Goal: Transaction & Acquisition: Book appointment/travel/reservation

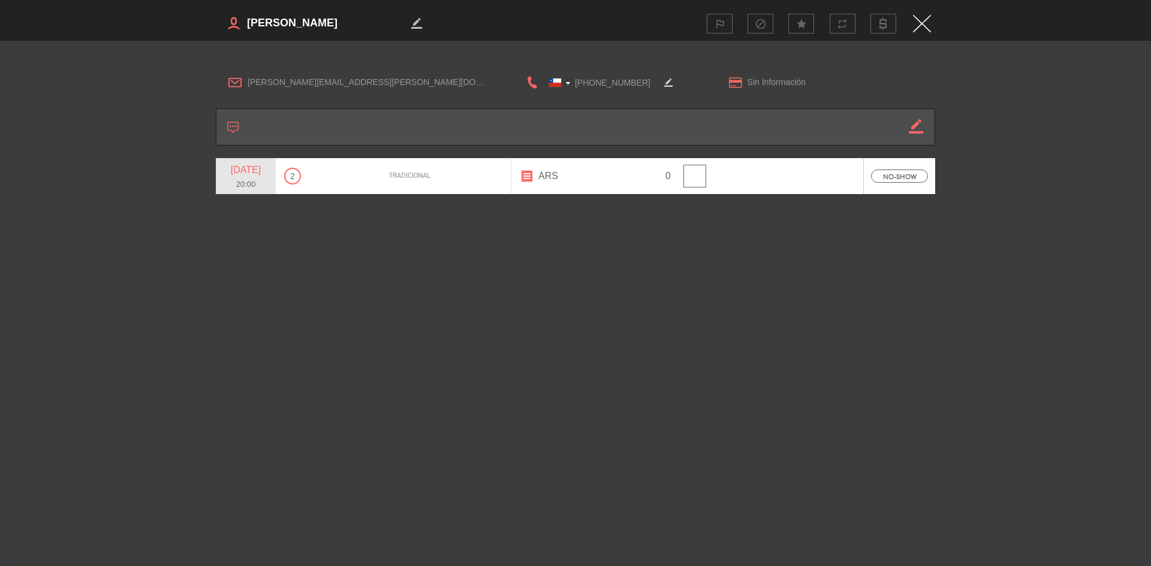
click at [917, 23] on img "Close" at bounding box center [922, 23] width 18 height 17
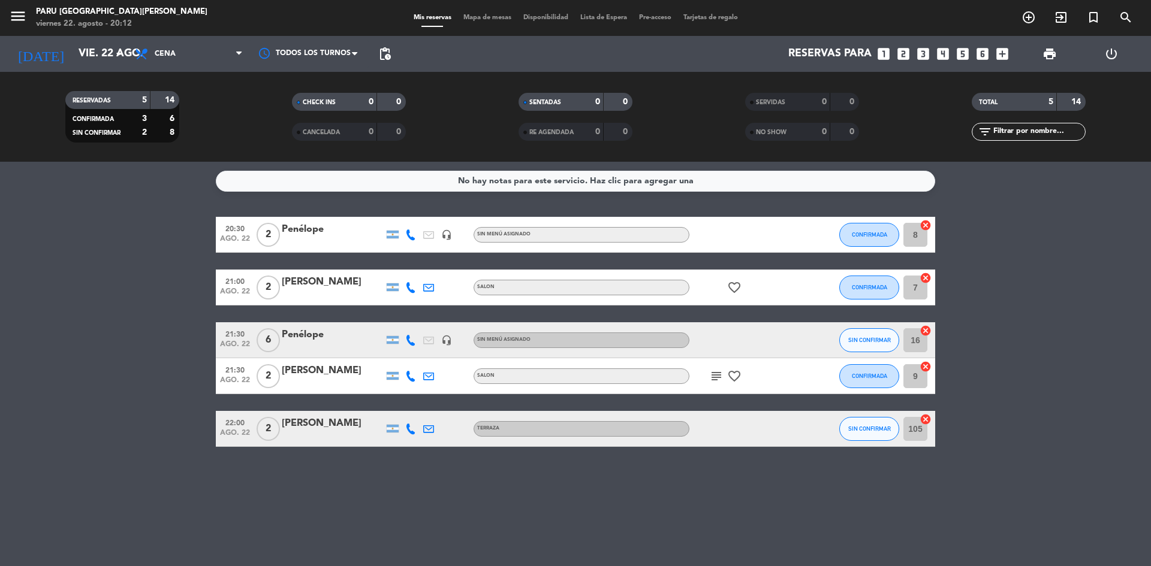
click at [1019, 27] on span "add_circle_outline" at bounding box center [1028, 17] width 32 height 20
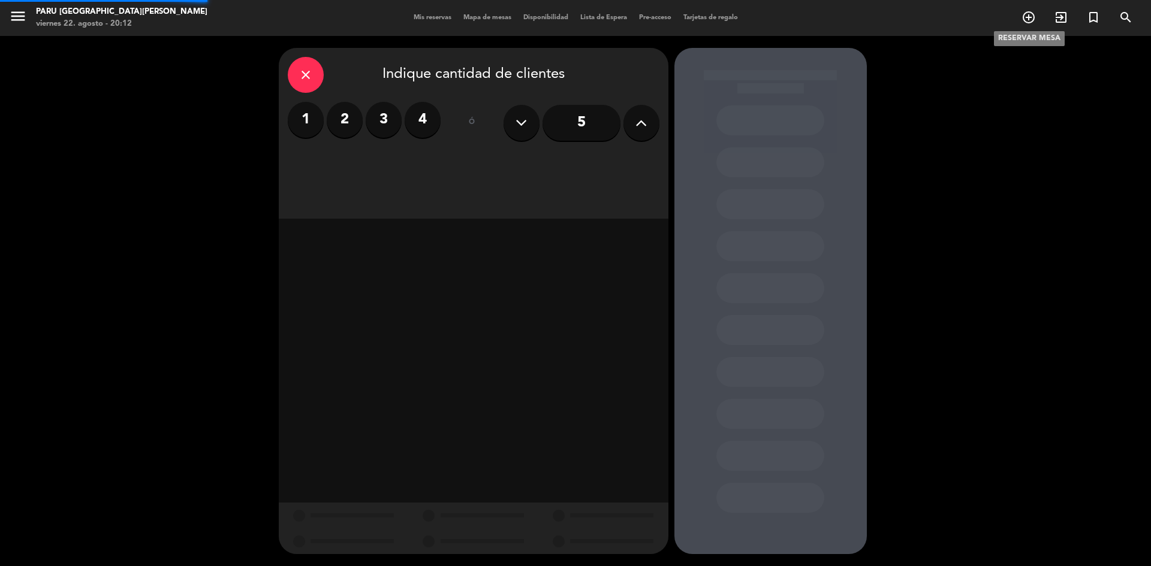
click at [1024, 20] on icon "add_circle_outline" at bounding box center [1028, 17] width 14 height 14
click at [416, 122] on label "4" at bounding box center [423, 120] width 36 height 36
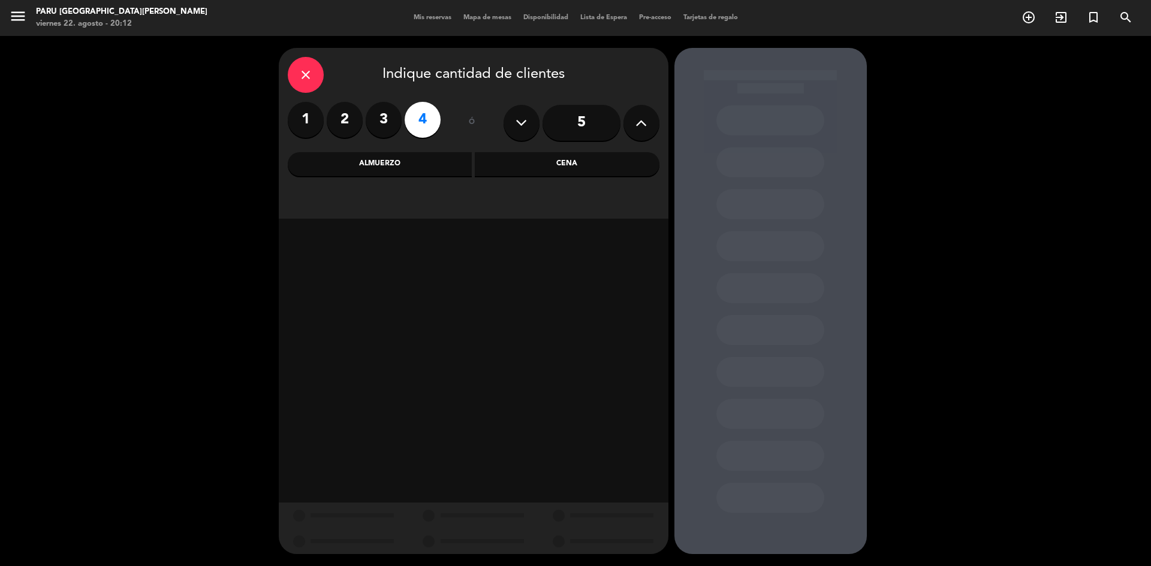
click at [568, 158] on div "Cena" at bounding box center [567, 164] width 185 height 24
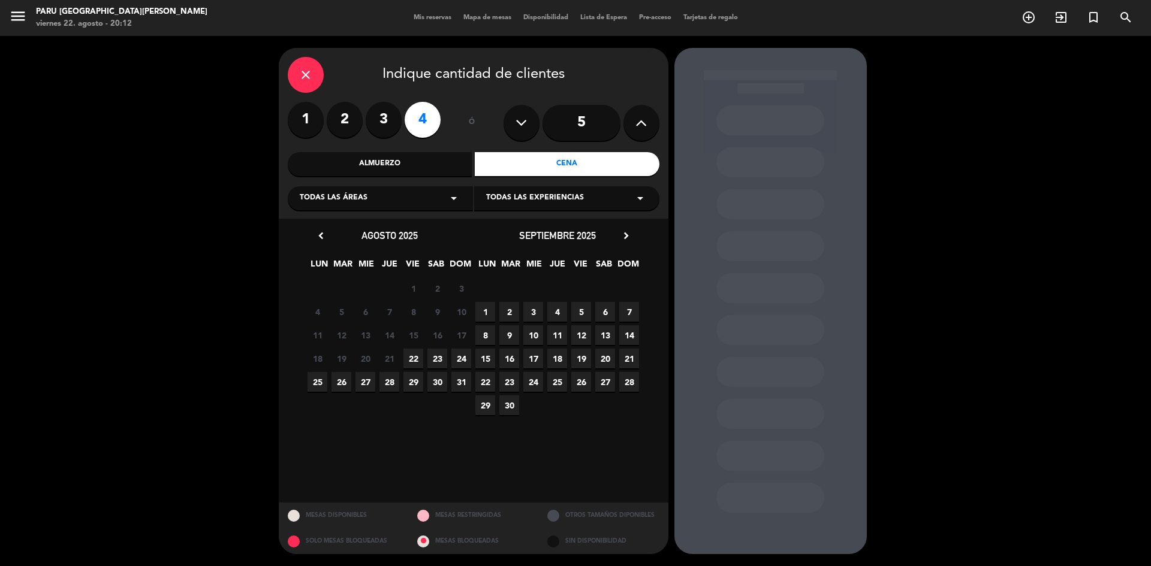
click at [432, 158] on div "Almuerzo" at bounding box center [380, 164] width 185 height 24
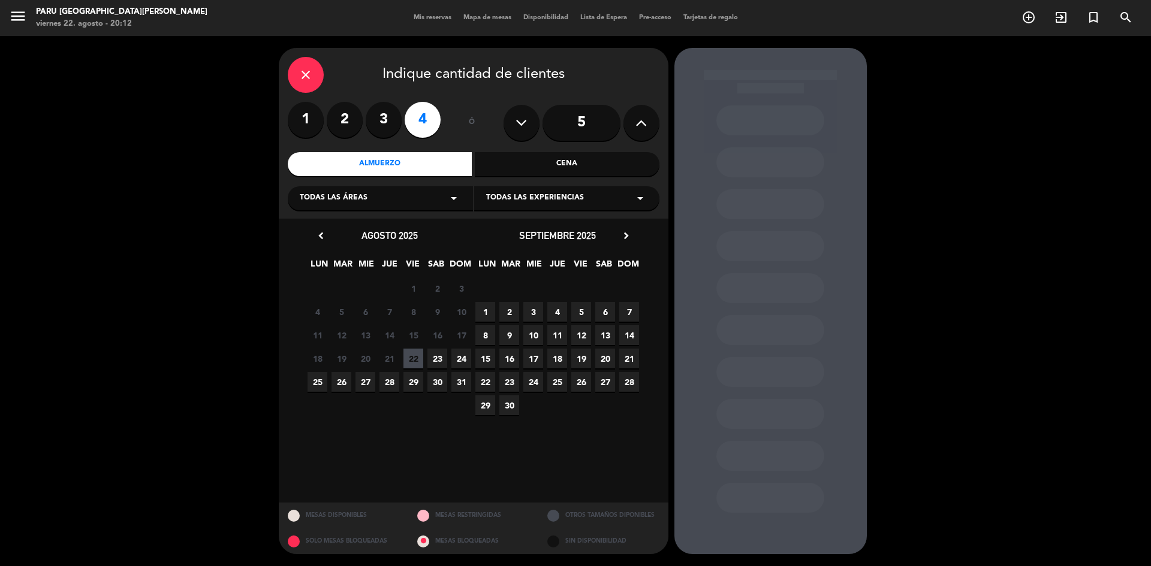
drag, startPoint x: 433, startPoint y: 355, endPoint x: 533, endPoint y: 322, distance: 105.2
click at [433, 355] on span "23" at bounding box center [437, 359] width 20 height 20
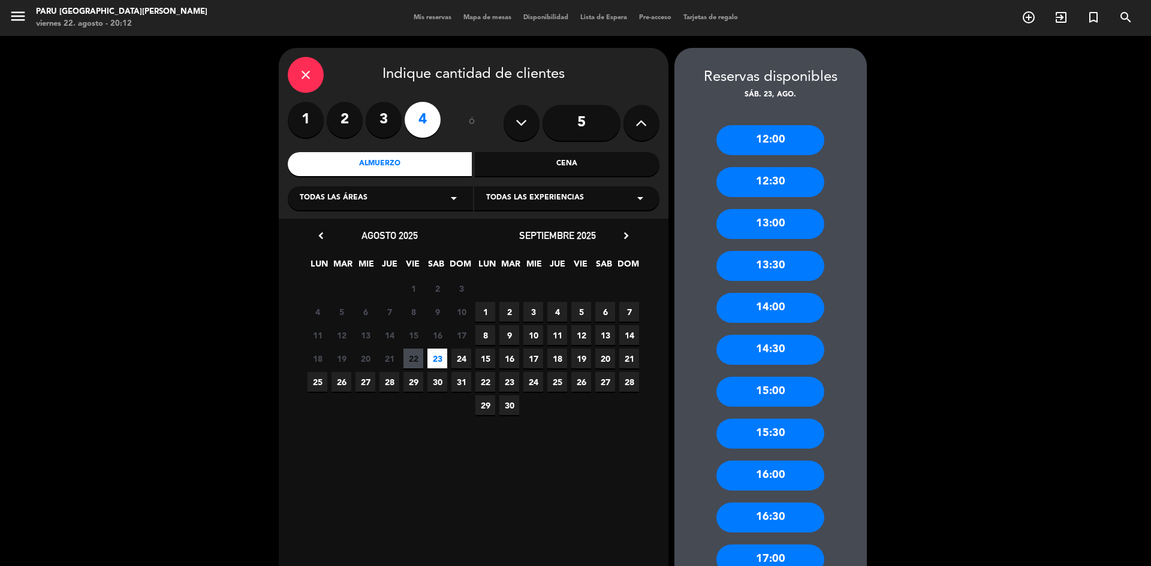
click at [802, 177] on div "12:30" at bounding box center [770, 182] width 108 height 30
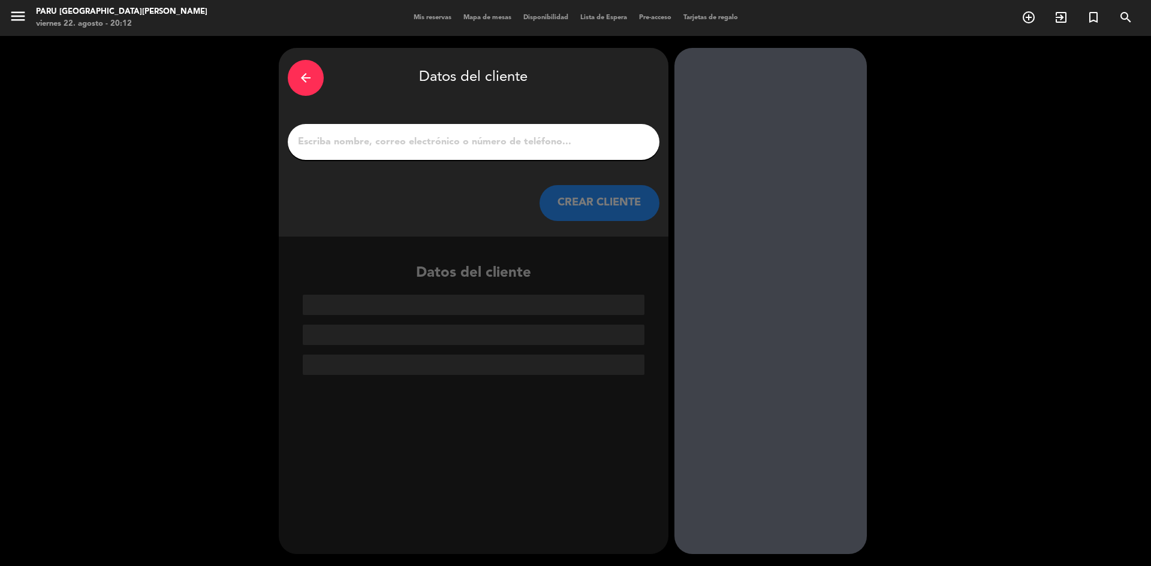
click at [496, 146] on input "1" at bounding box center [474, 142] width 354 height 17
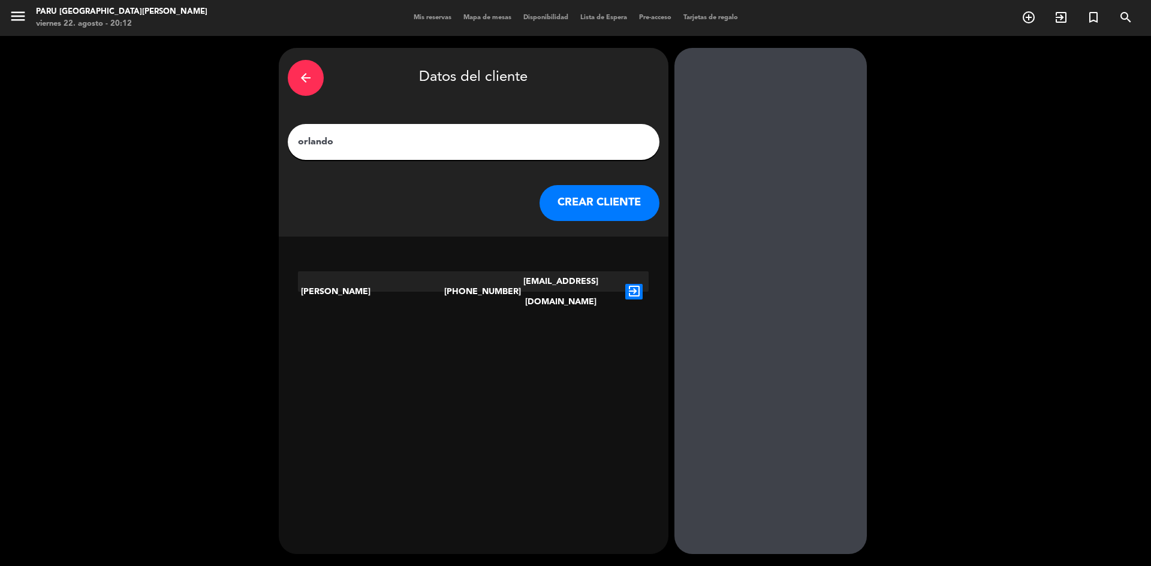
type input "orlando"
click at [589, 204] on button "CREAR CLIENTE" at bounding box center [599, 203] width 120 height 36
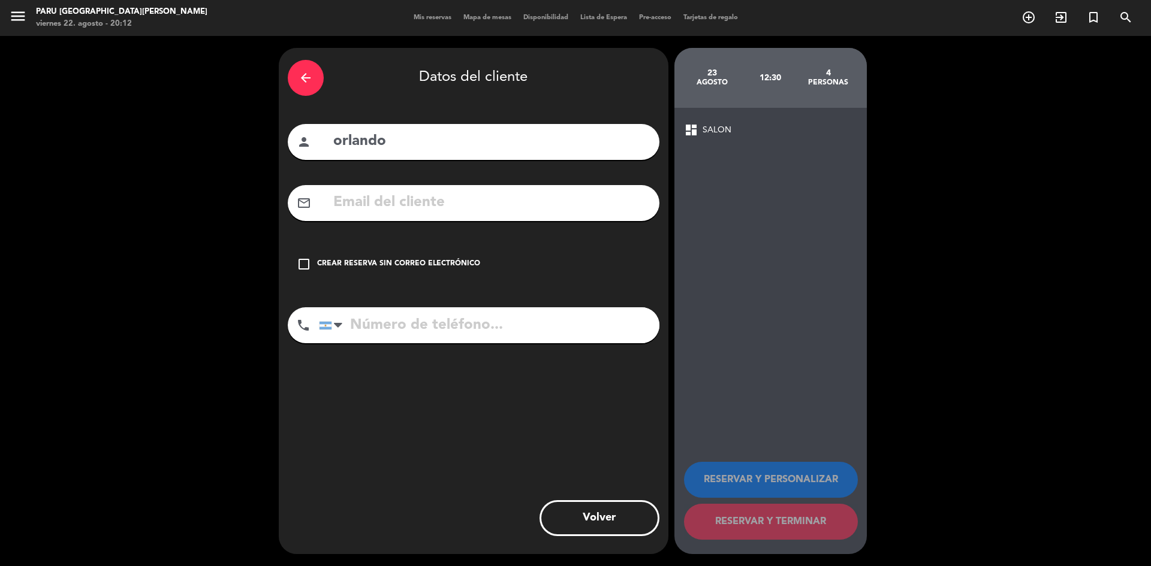
click at [375, 259] on div "Crear reserva sin correo electrónico" at bounding box center [398, 264] width 163 height 12
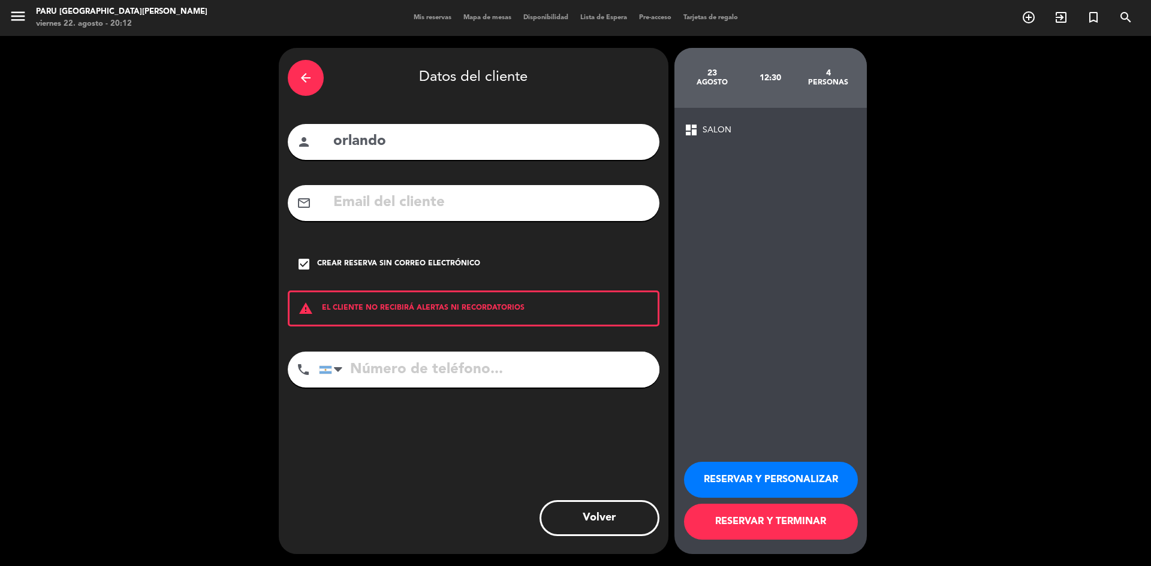
click at [448, 371] on input "tel" at bounding box center [489, 370] width 340 height 36
type input "1134329555"
click at [807, 473] on button "RESERVAR Y PERSONALIZAR" at bounding box center [771, 480] width 174 height 36
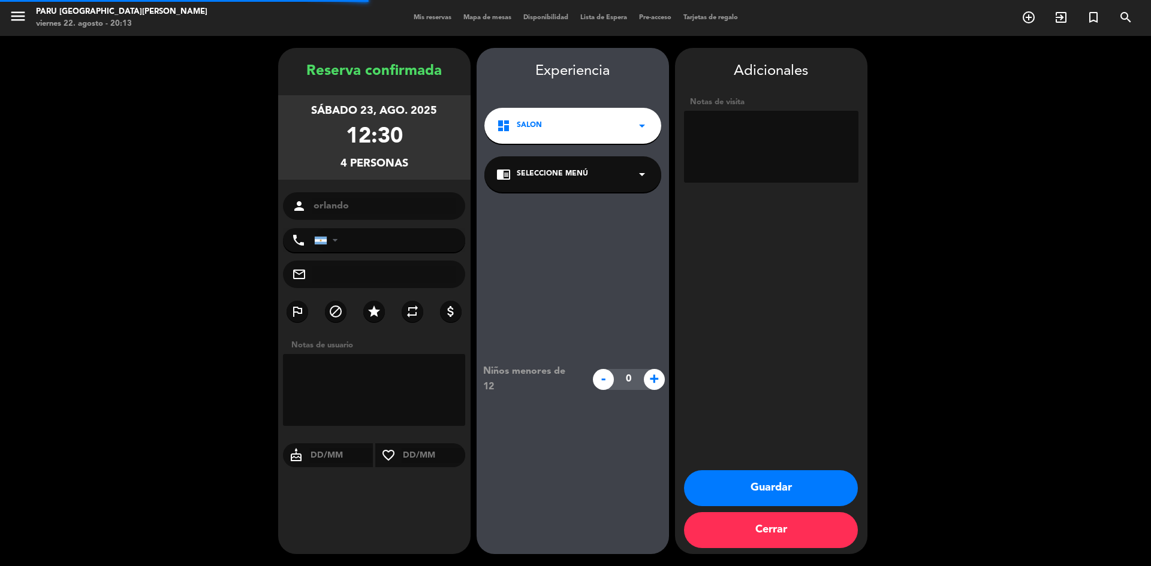
type input "[PHONE_NUMBER]"
click at [806, 488] on button "Guardar" at bounding box center [771, 488] width 174 height 36
